Goal: Transaction & Acquisition: Purchase product/service

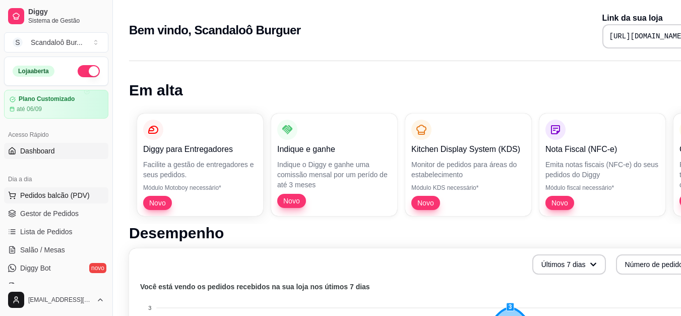
click at [59, 198] on span "Pedidos balcão (PDV)" at bounding box center [55, 195] width 70 height 10
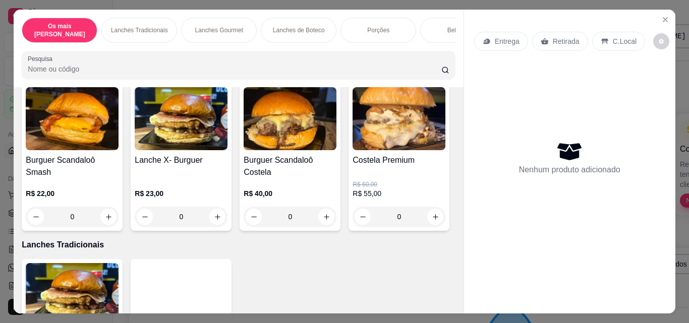
scroll to position [82, 0]
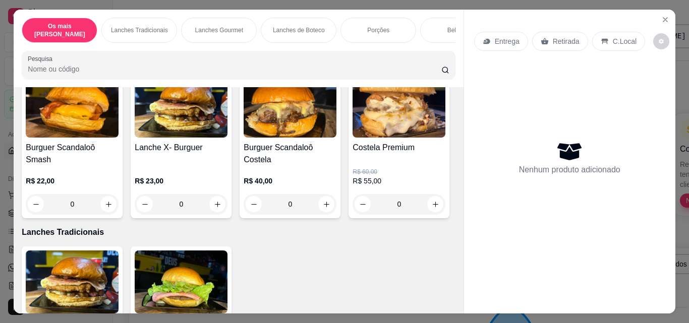
click at [324, 194] on div "0" at bounding box center [290, 204] width 93 height 20
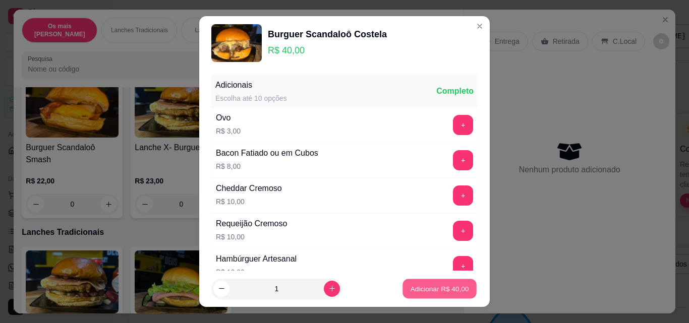
click at [424, 287] on p "Adicionar R$ 40,00" at bounding box center [439, 289] width 58 height 10
type input "1"
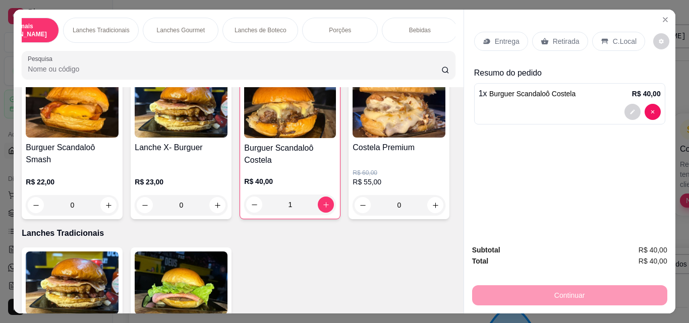
scroll to position [0, 41]
click at [408, 26] on p "Bebidas" at bounding box center [417, 30] width 22 height 8
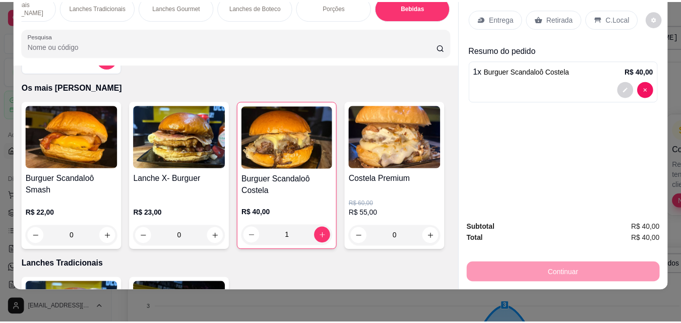
scroll to position [0, 0]
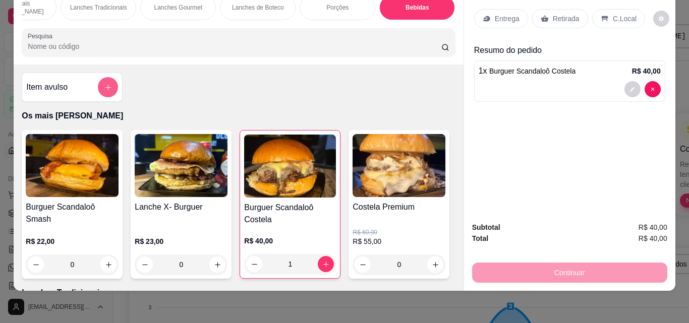
click at [104, 84] on icon "add-separate-item" at bounding box center [108, 88] width 8 height 8
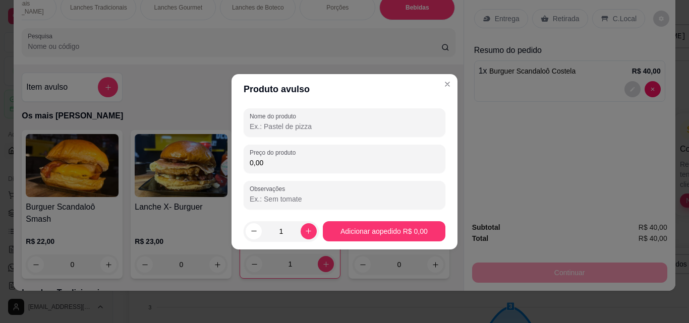
click at [299, 128] on input "Nome do produto" at bounding box center [345, 127] width 190 height 10
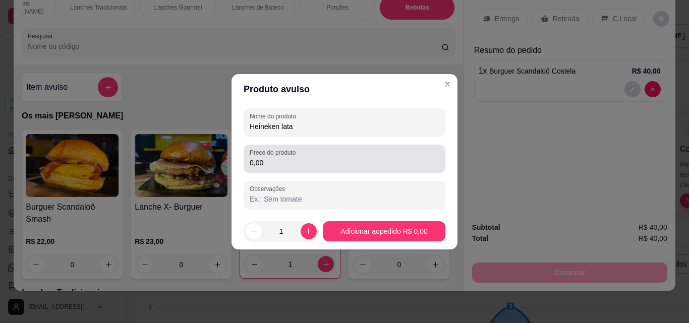
type input "Heineken lata"
click at [277, 165] on input "0,00" at bounding box center [345, 163] width 190 height 10
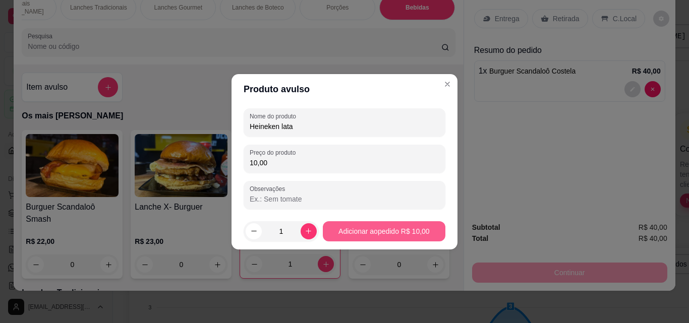
type input "10,00"
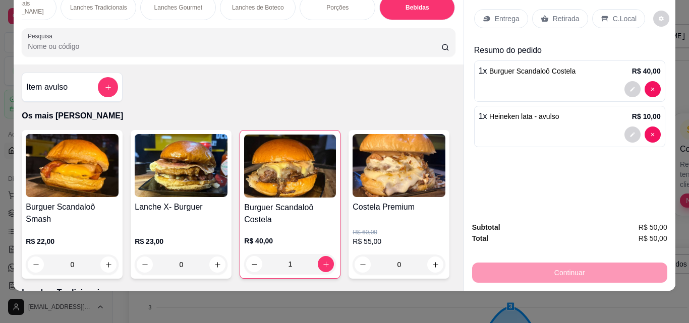
click at [625, 14] on p "C.Local" at bounding box center [625, 19] width 24 height 10
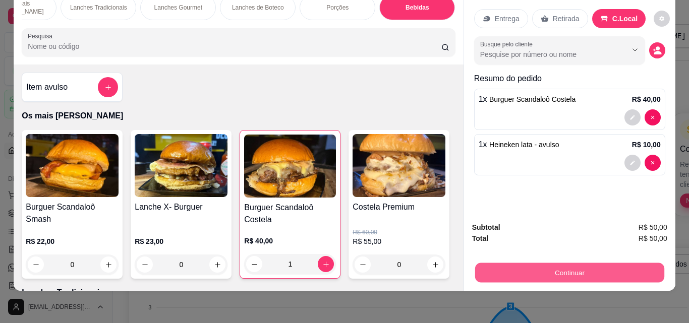
click at [546, 263] on button "Continuar" at bounding box center [568, 273] width 189 height 20
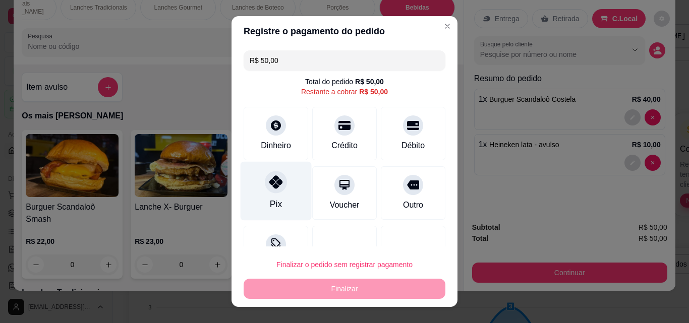
click at [266, 193] on div "Pix" at bounding box center [275, 191] width 71 height 59
type input "R$ 0,00"
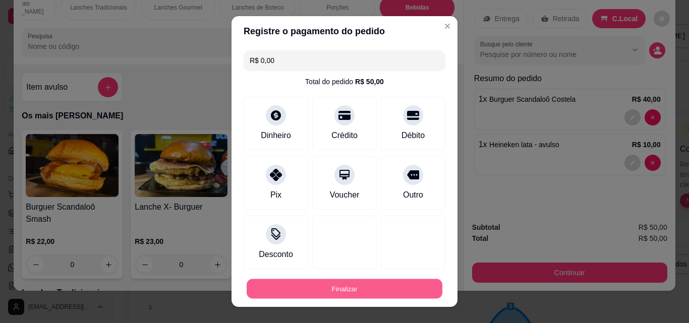
click at [312, 290] on button "Finalizar" at bounding box center [345, 289] width 196 height 20
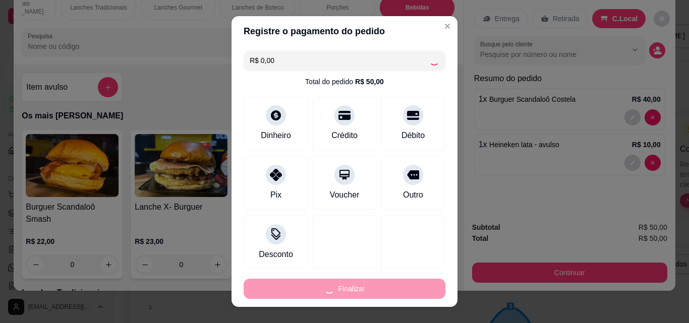
type input "0"
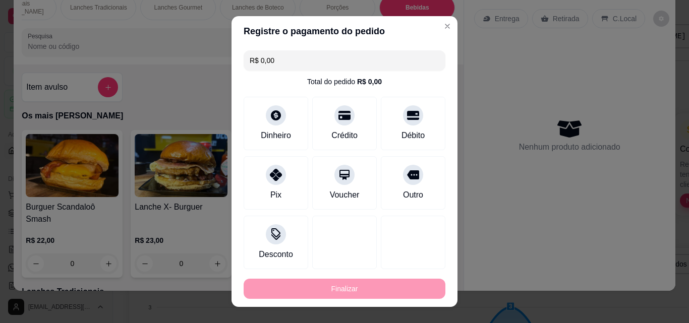
type input "-R$ 50,00"
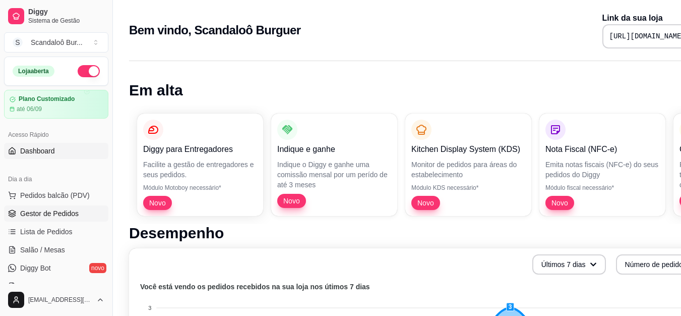
click at [32, 209] on span "Gestor de Pedidos" at bounding box center [49, 213] width 58 height 10
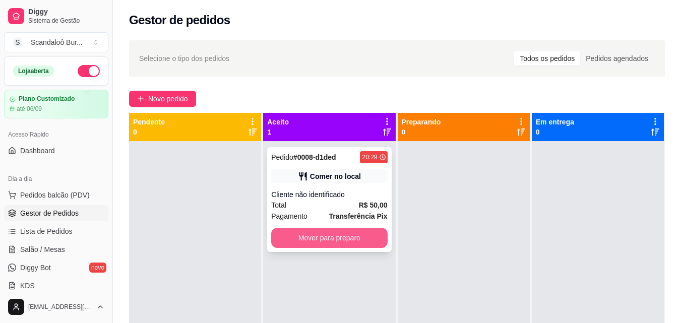
click at [312, 236] on button "Mover para preparo" at bounding box center [329, 238] width 116 height 20
